Goal: Task Accomplishment & Management: Complete application form

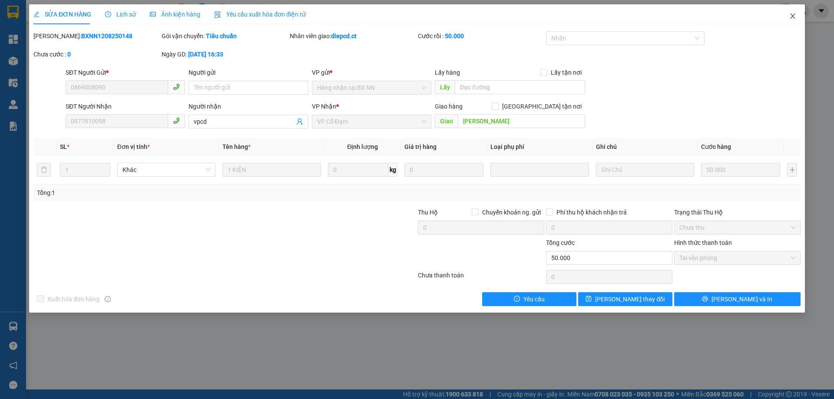
click at [794, 17] on icon "close" at bounding box center [793, 16] width 7 height 7
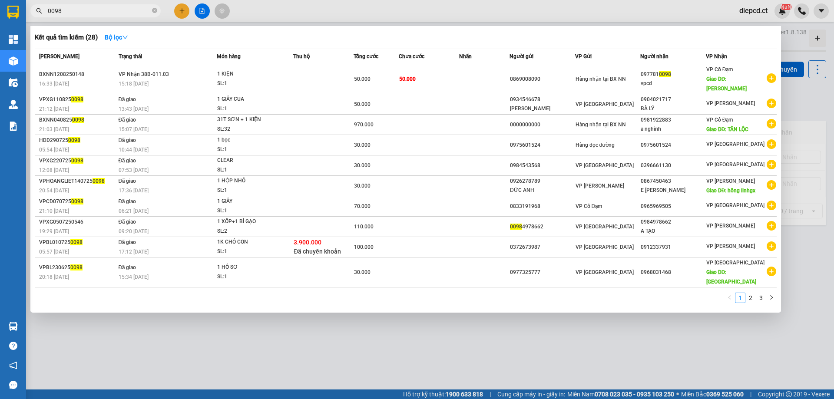
click at [124, 11] on input "0098" at bounding box center [99, 11] width 103 height 10
type input "0"
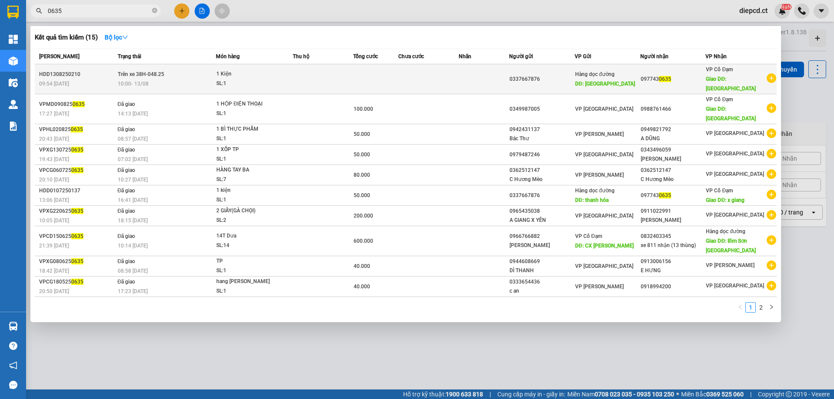
type input "0635"
click at [192, 79] on div "10:00 [DATE]" at bounding box center [167, 84] width 98 height 10
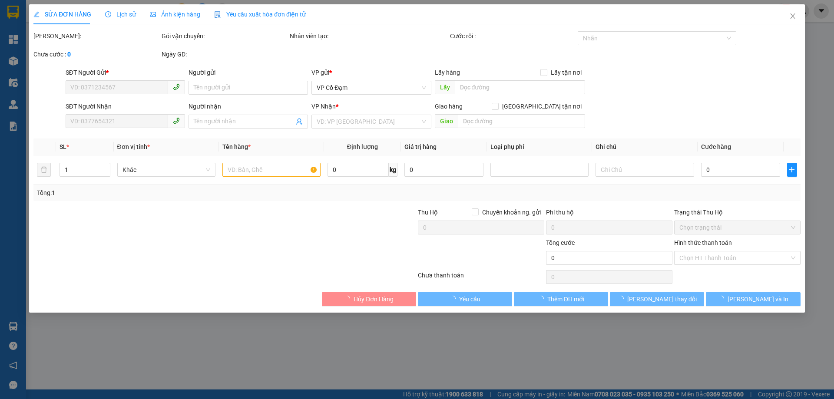
type input "0337667876"
type input "[GEOGRAPHIC_DATA]"
type input "0977430635"
type input "[PERSON_NAME]"
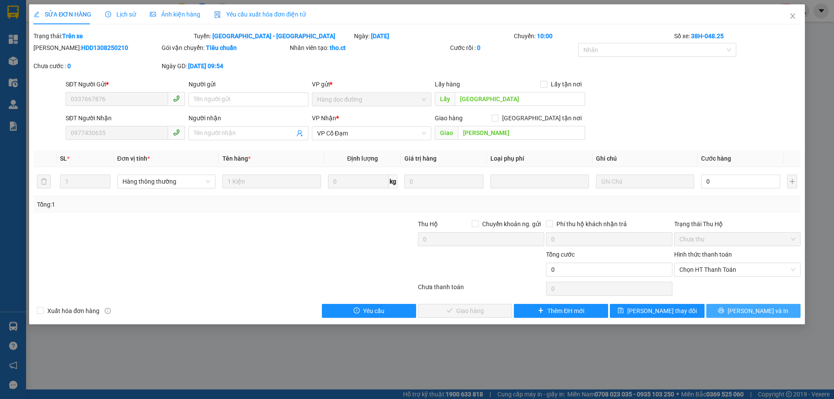
click at [746, 312] on span "[PERSON_NAME] và In" at bounding box center [758, 311] width 61 height 10
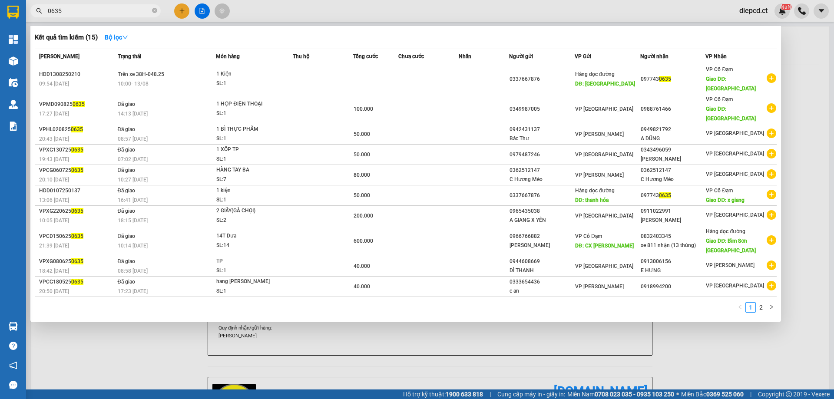
click at [89, 15] on input "0635" at bounding box center [99, 11] width 103 height 10
type input "0"
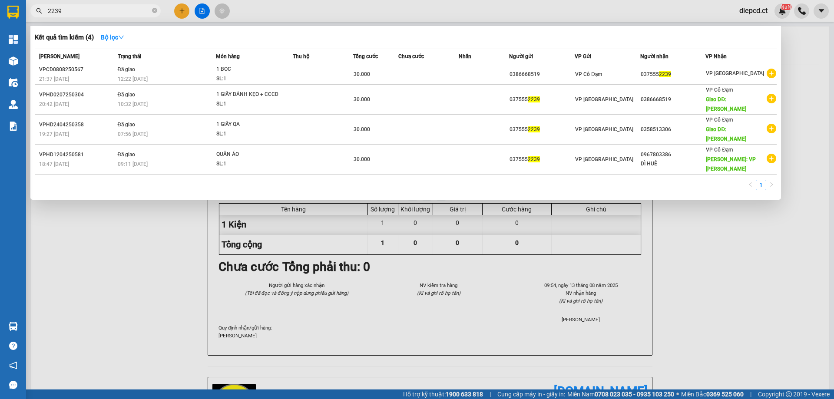
type input "2239"
click at [157, 11] on icon "close-circle" at bounding box center [154, 10] width 5 height 5
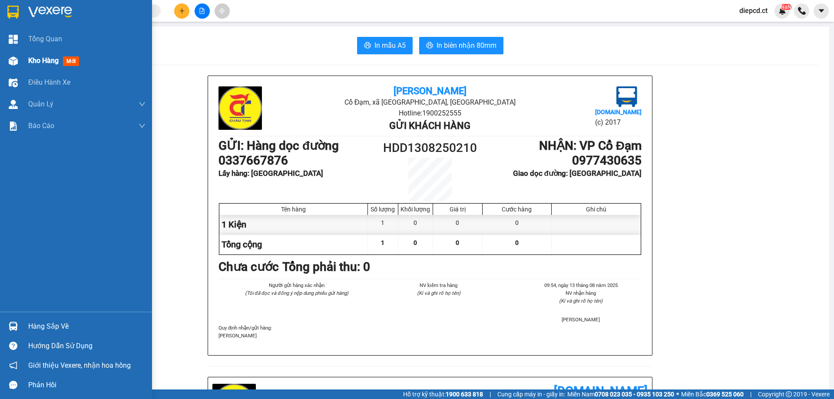
click at [17, 61] on img at bounding box center [13, 60] width 9 height 9
